Goal: Information Seeking & Learning: Learn about a topic

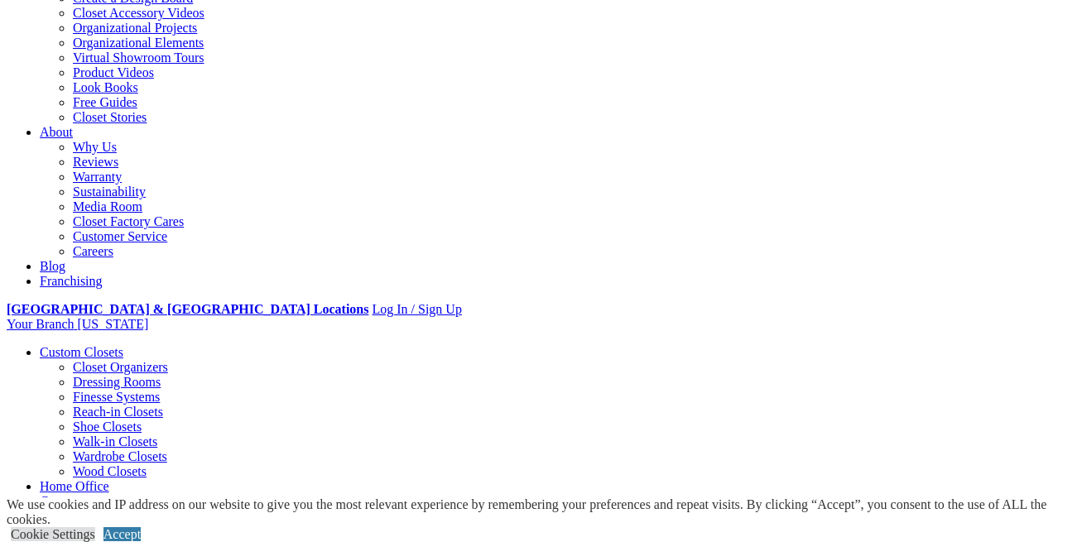
scroll to position [265, 0]
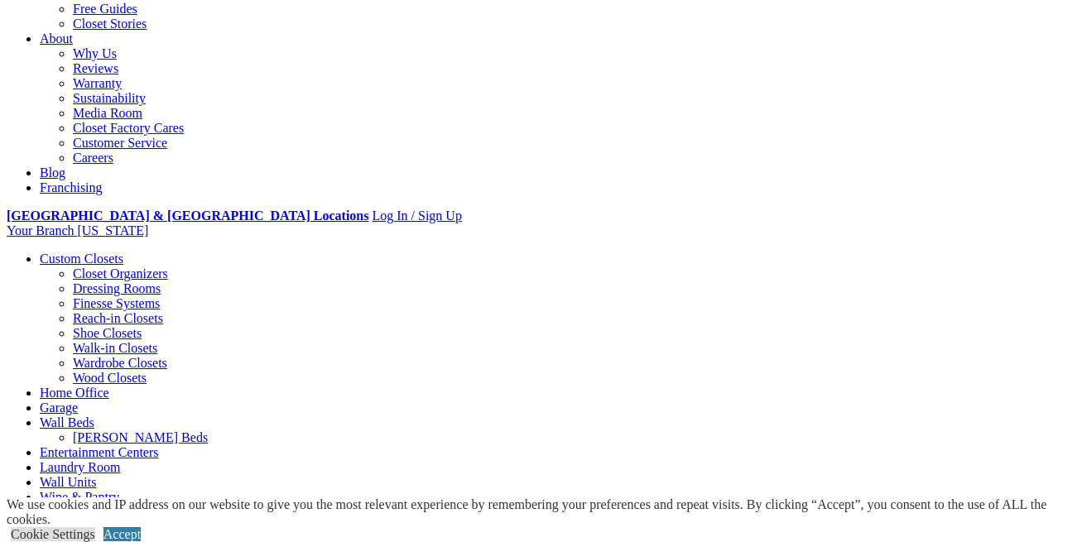
scroll to position [497, 0]
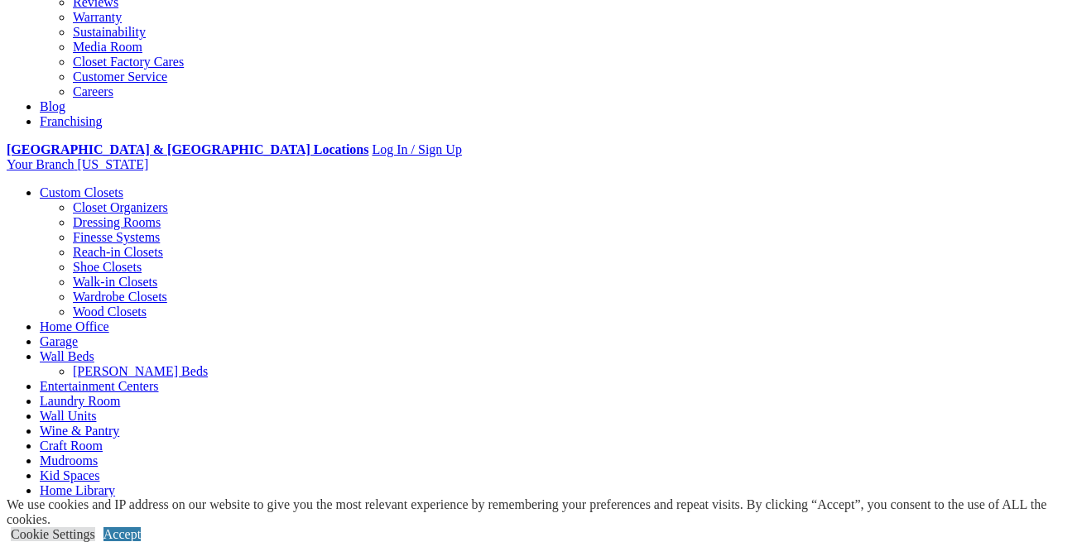
click at [109, 320] on link "Home Office" at bounding box center [75, 327] width 70 height 14
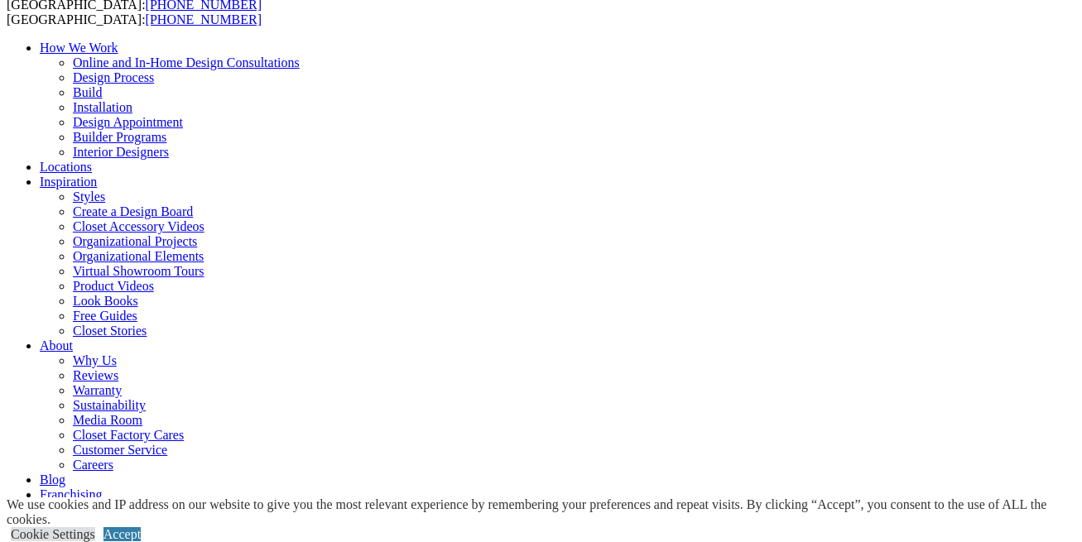
scroll to position [132, 0]
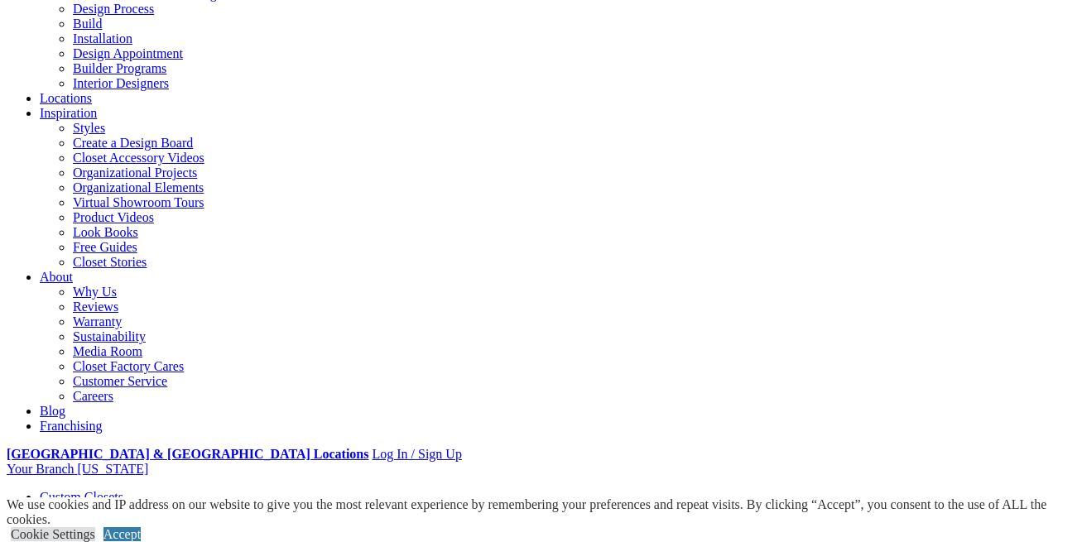
scroll to position [199, 0]
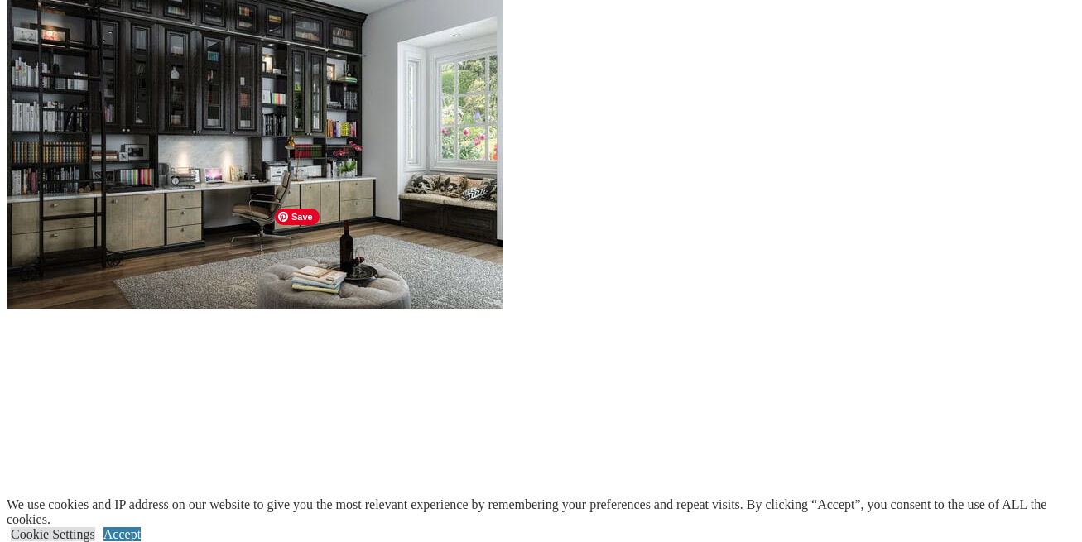
scroll to position [1646, 0]
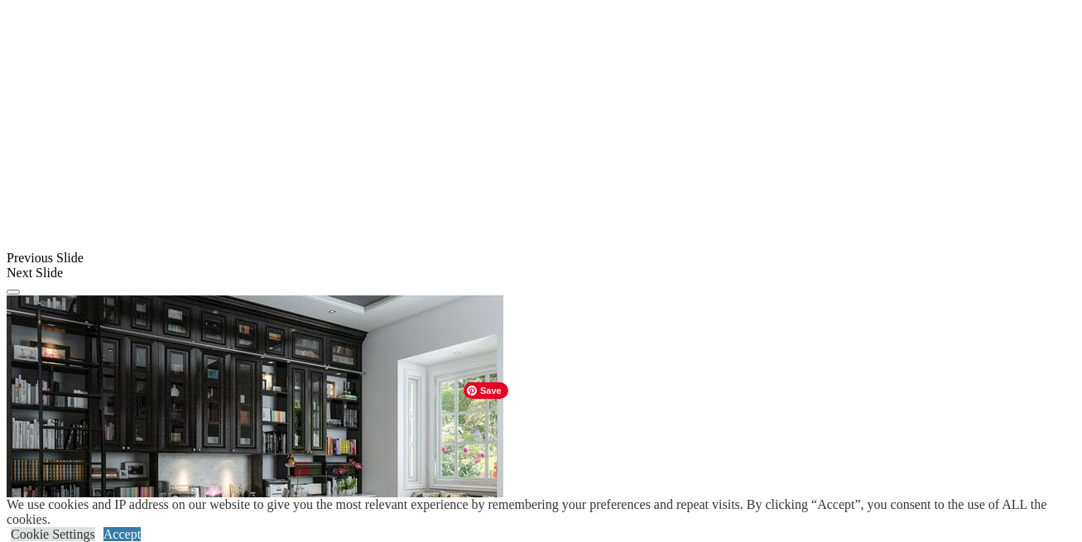
scroll to position [1315, 0]
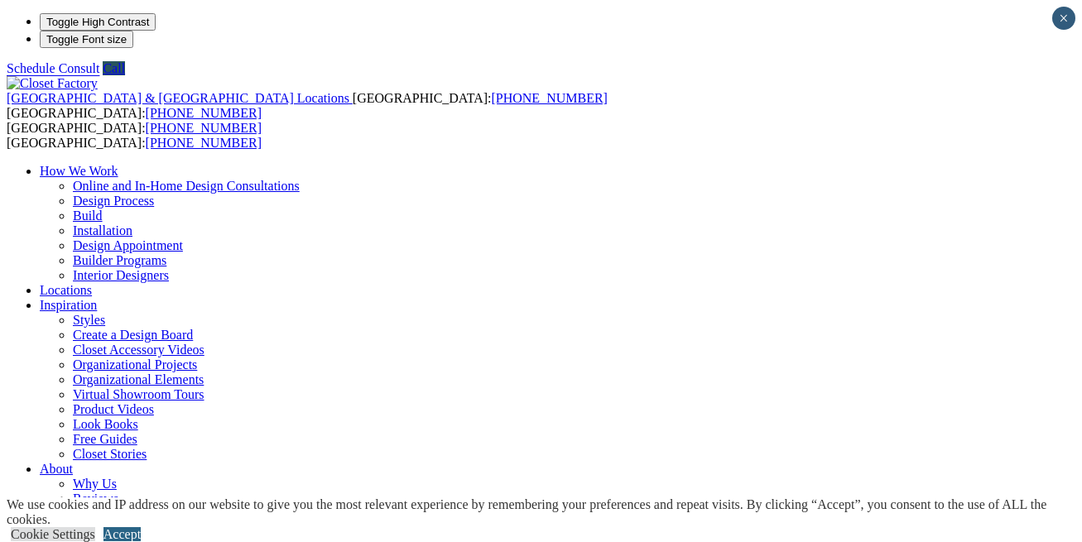
click at [141, 527] on link "Accept" at bounding box center [121, 534] width 37 height 14
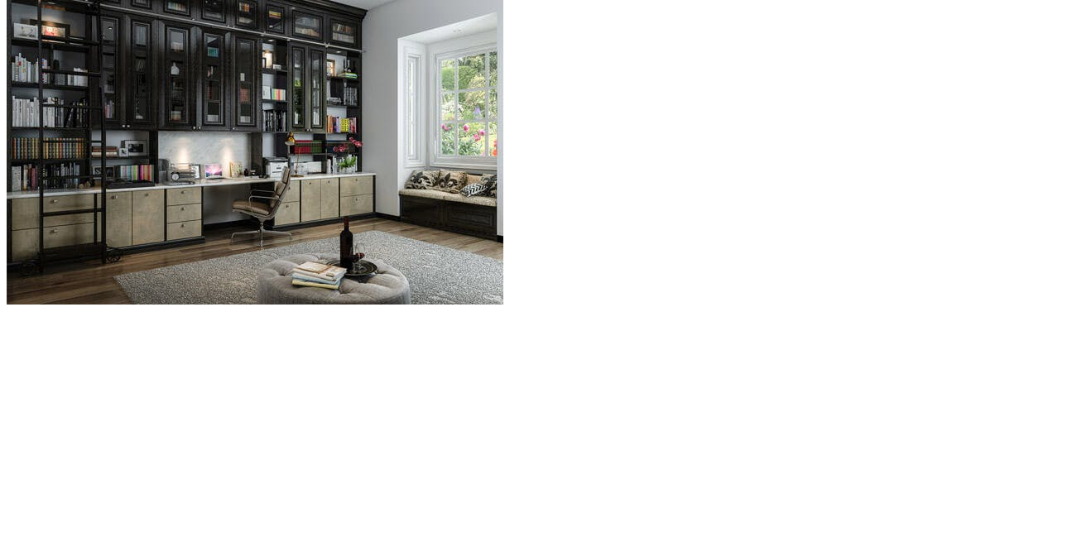
scroll to position [1744, 0]
